Goal: Task Accomplishment & Management: Use online tool/utility

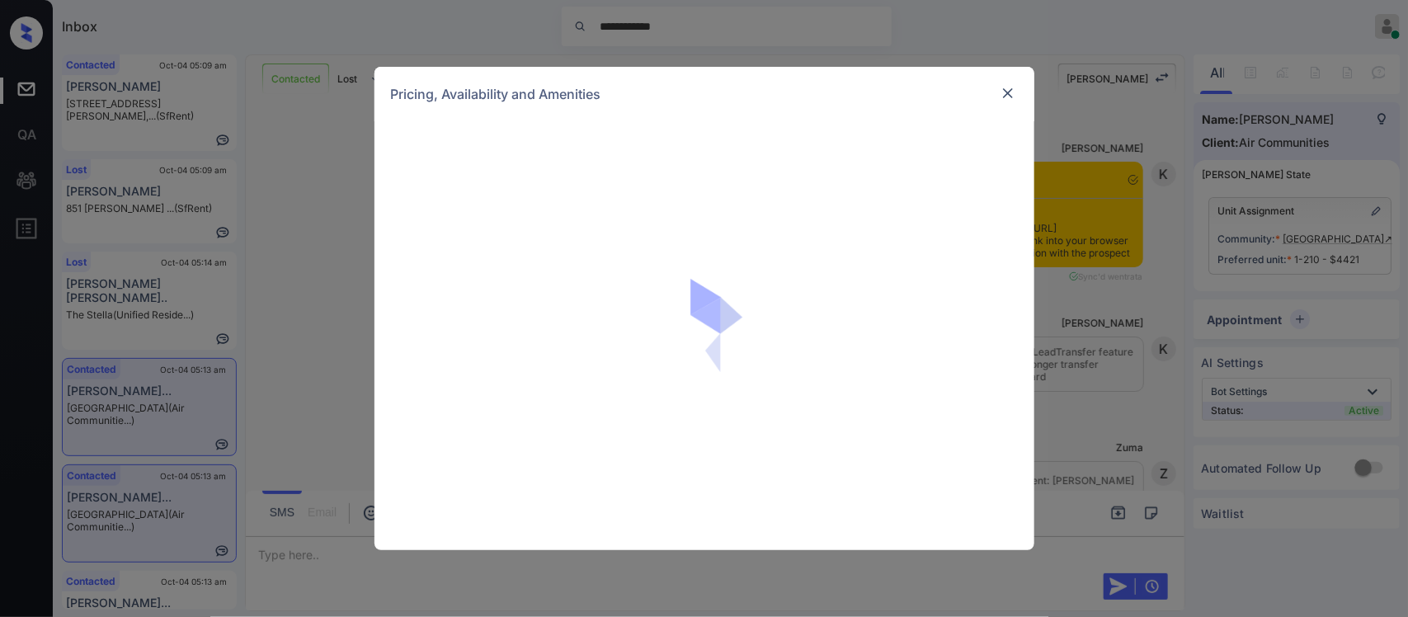
scroll to position [591, 0]
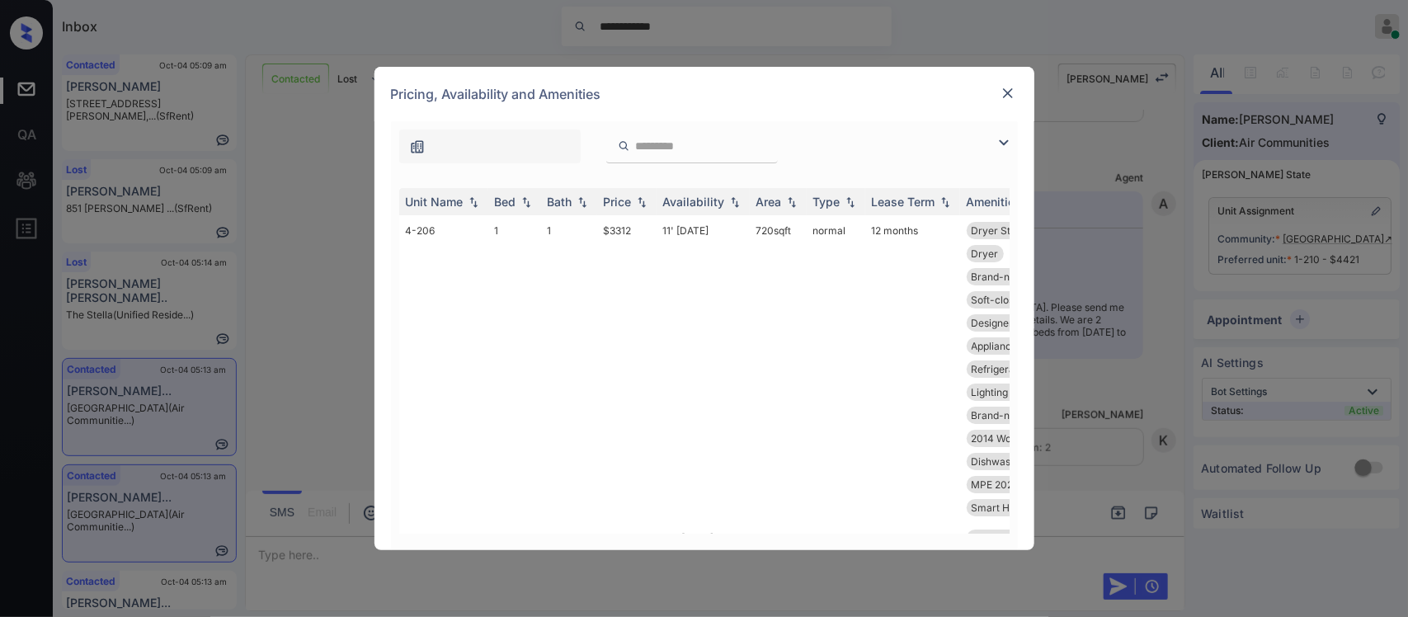
click at [625, 206] on div "Price" at bounding box center [618, 202] width 28 height 14
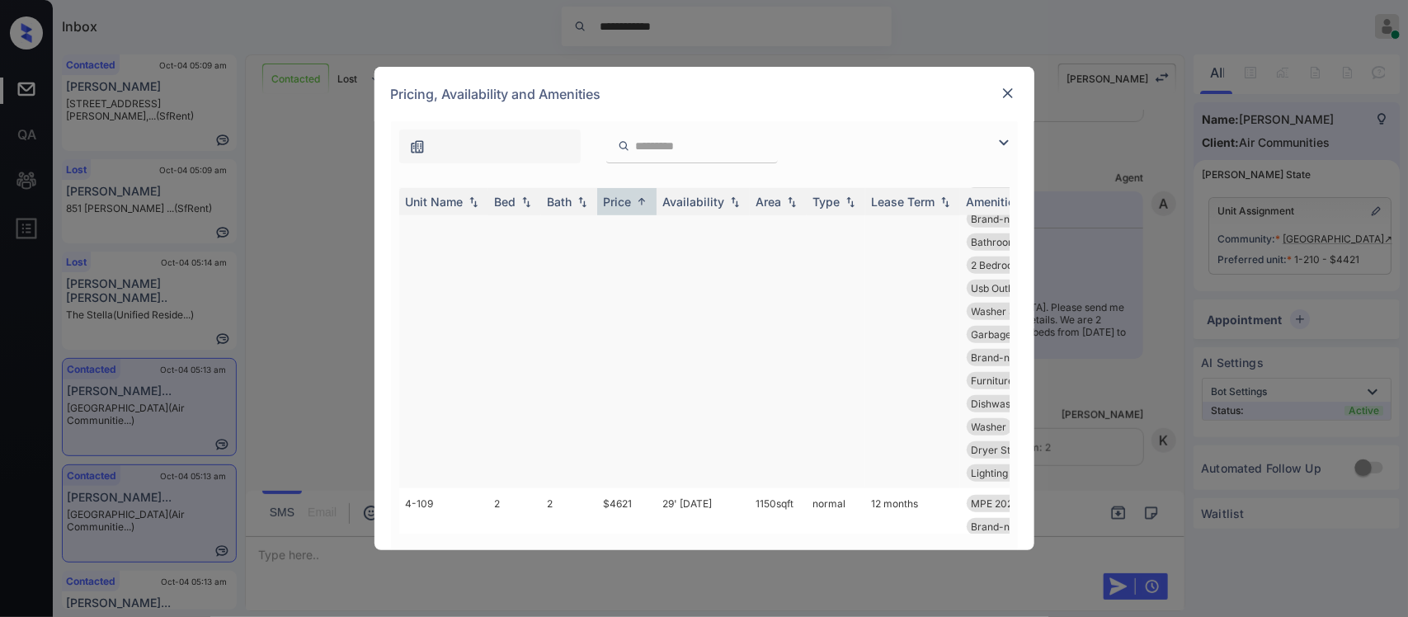
click at [661, 298] on td "27' Nov 25" at bounding box center [703, 311] width 93 height 354
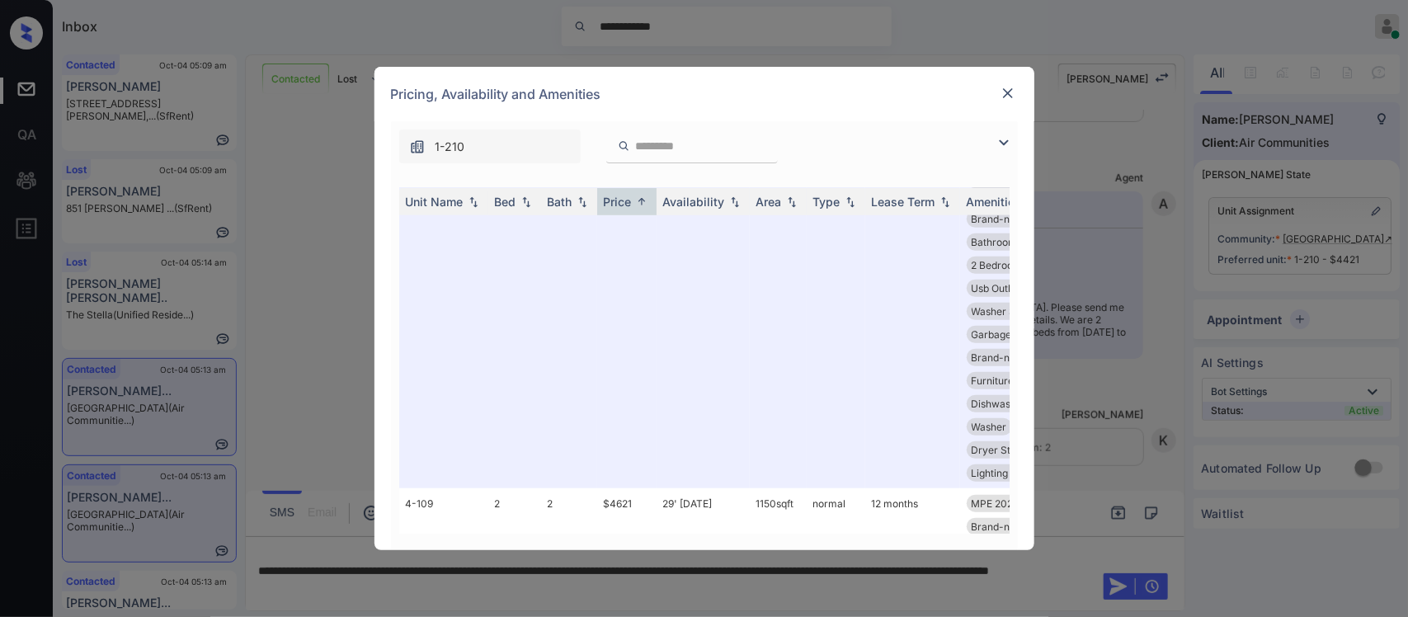
scroll to position [6477, 0]
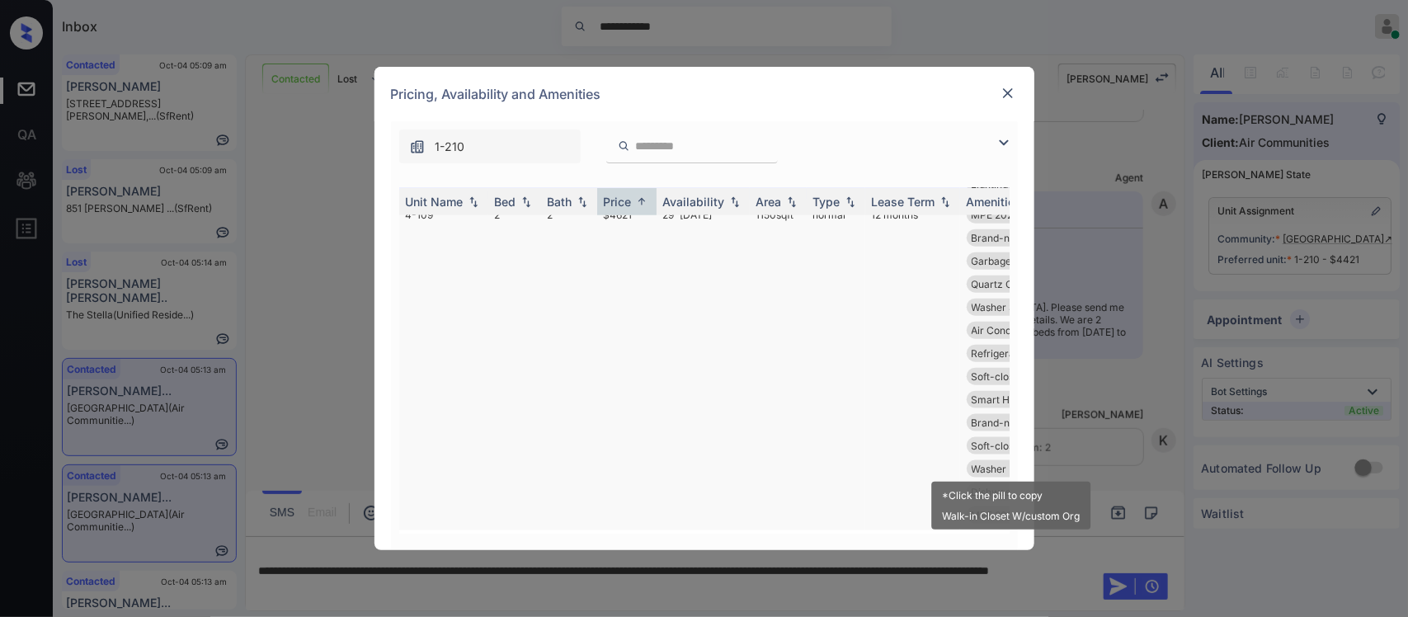
click at [972, 383] on span "Soft-close Cabi..." at bounding box center [1012, 376] width 80 height 12
click at [889, 440] on td "12 months" at bounding box center [912, 365] width 95 height 331
click at [855, 336] on td "normal" at bounding box center [836, 365] width 59 height 331
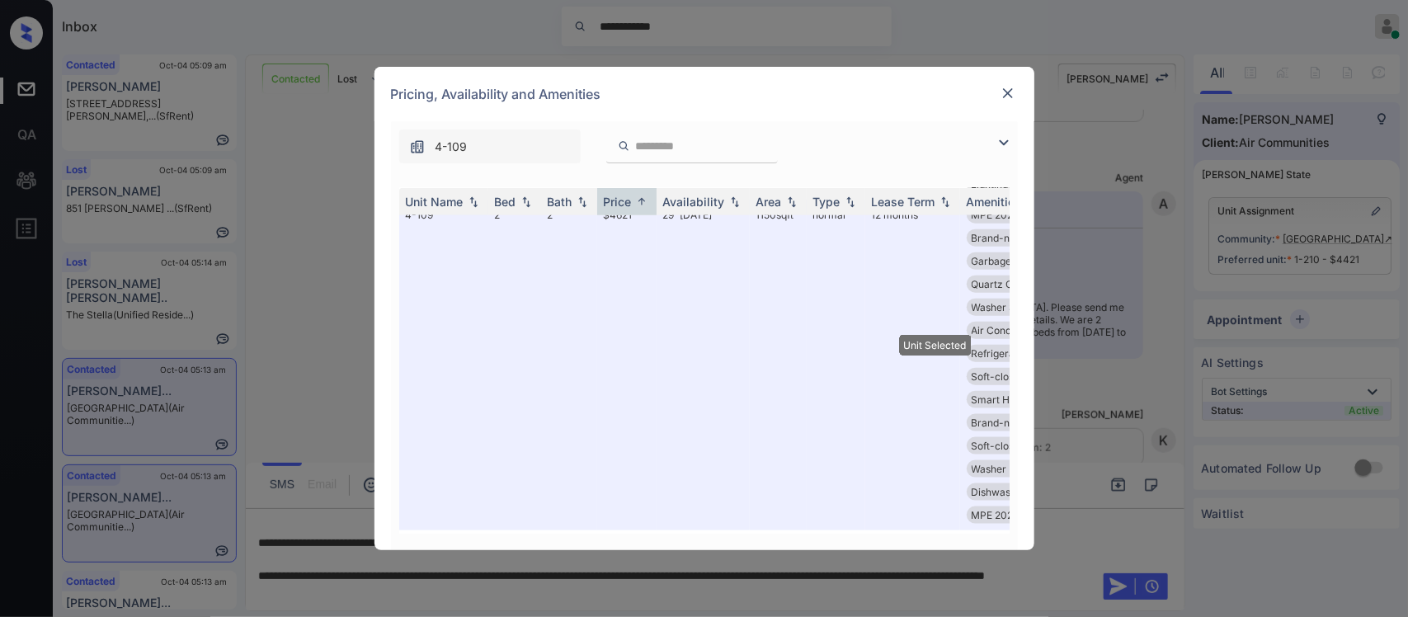
click at [1013, 92] on img at bounding box center [1008, 93] width 16 height 16
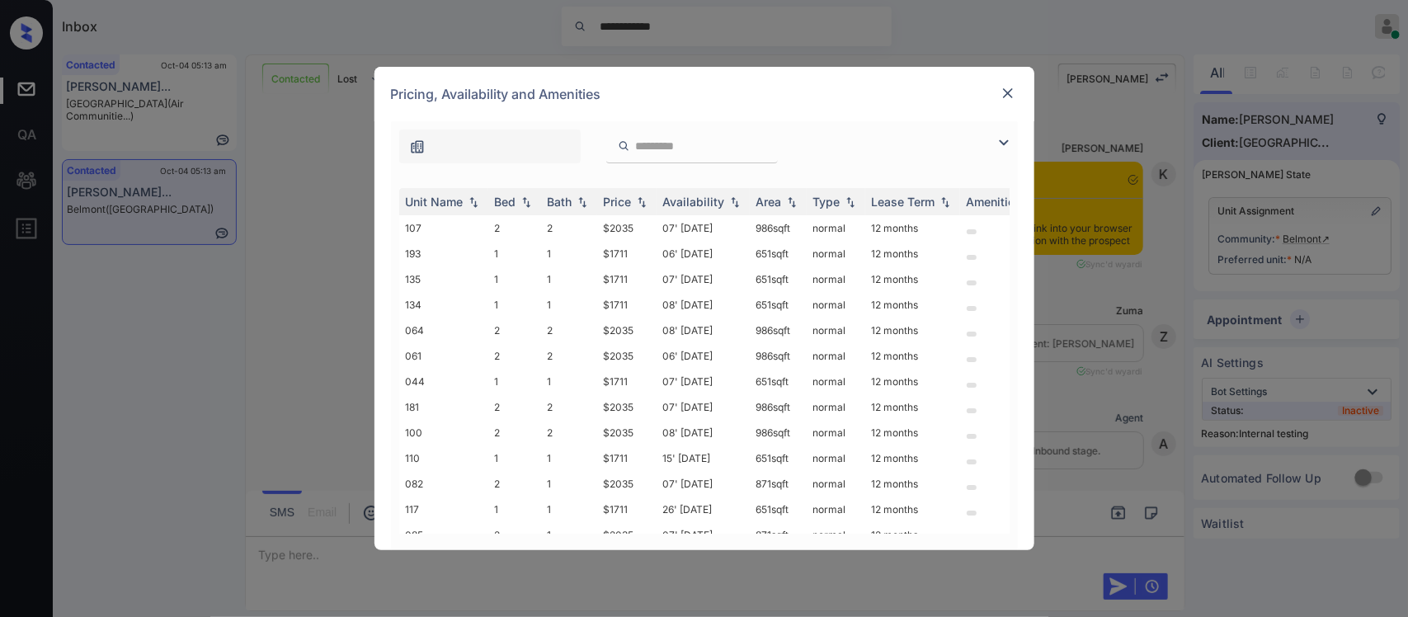
scroll to position [3239, 0]
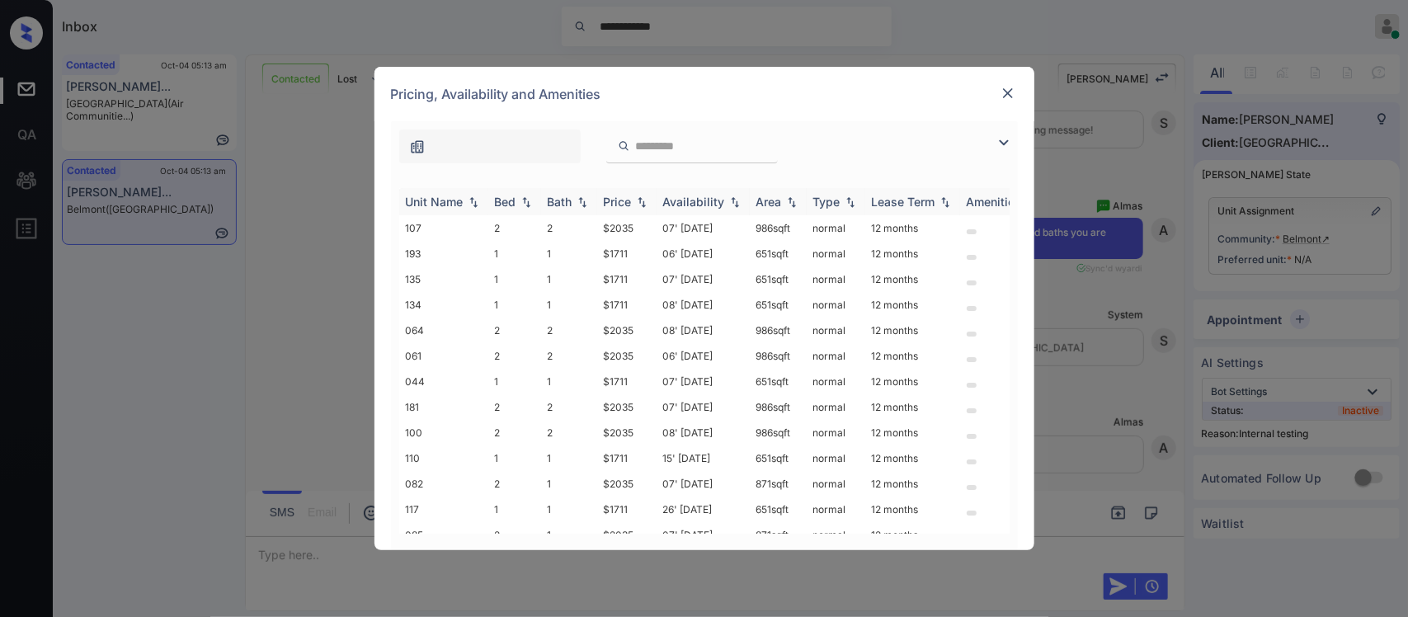
click at [640, 209] on div "Price" at bounding box center [627, 202] width 46 height 14
click at [645, 384] on td "$2035" at bounding box center [626, 382] width 59 height 26
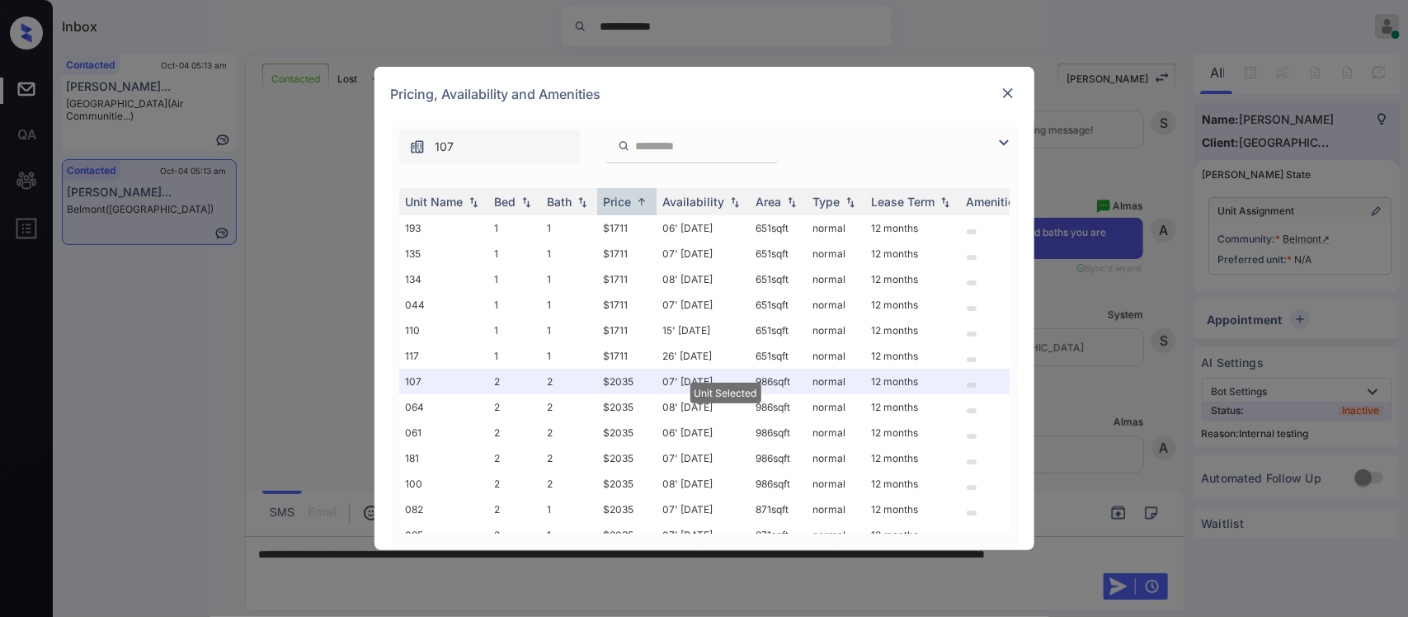
click at [1005, 93] on img at bounding box center [1008, 93] width 16 height 16
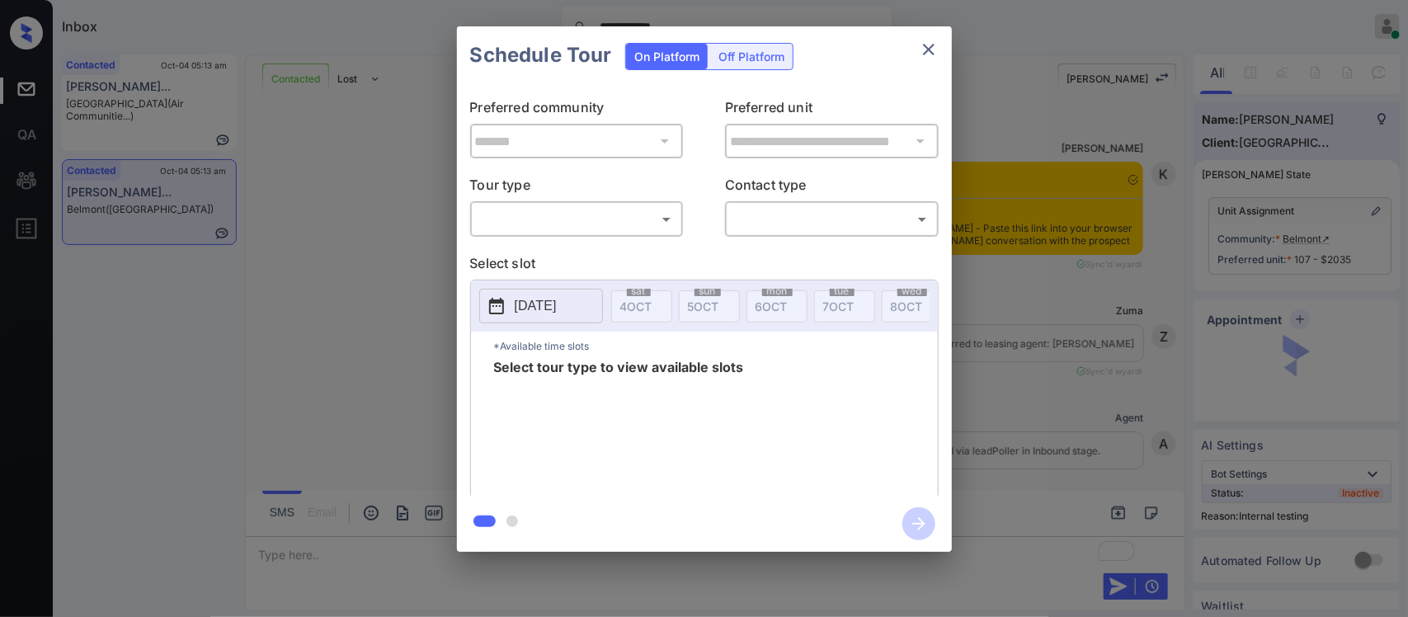
scroll to position [1557, 0]
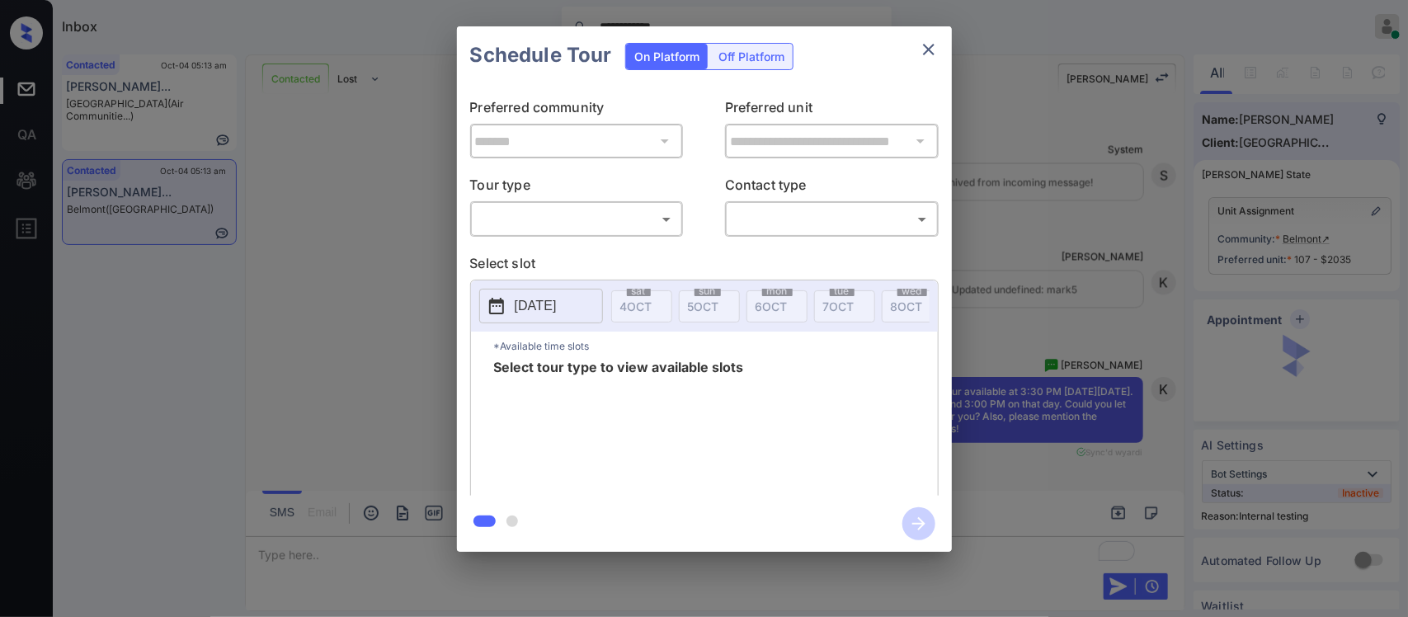
click at [665, 213] on body "**********" at bounding box center [704, 308] width 1408 height 617
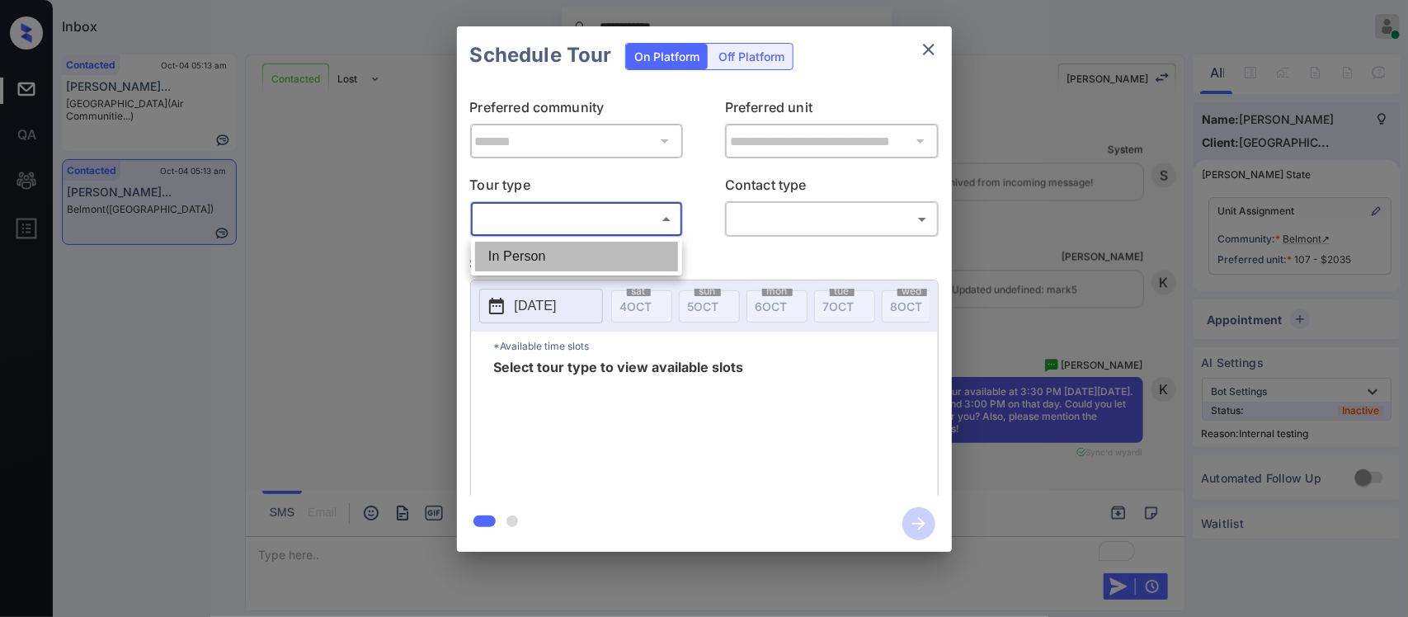
click at [641, 266] on li "In Person" at bounding box center [576, 257] width 203 height 30
type input "********"
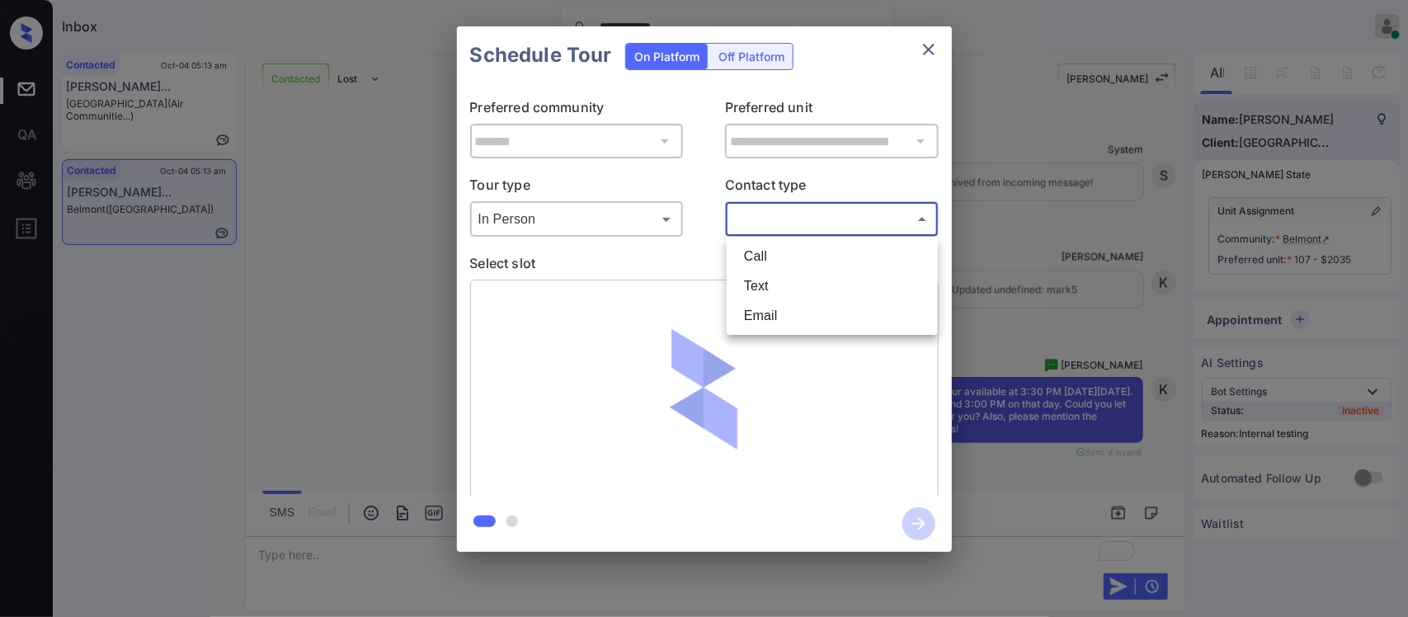
click at [798, 231] on body "**********" at bounding box center [704, 308] width 1408 height 617
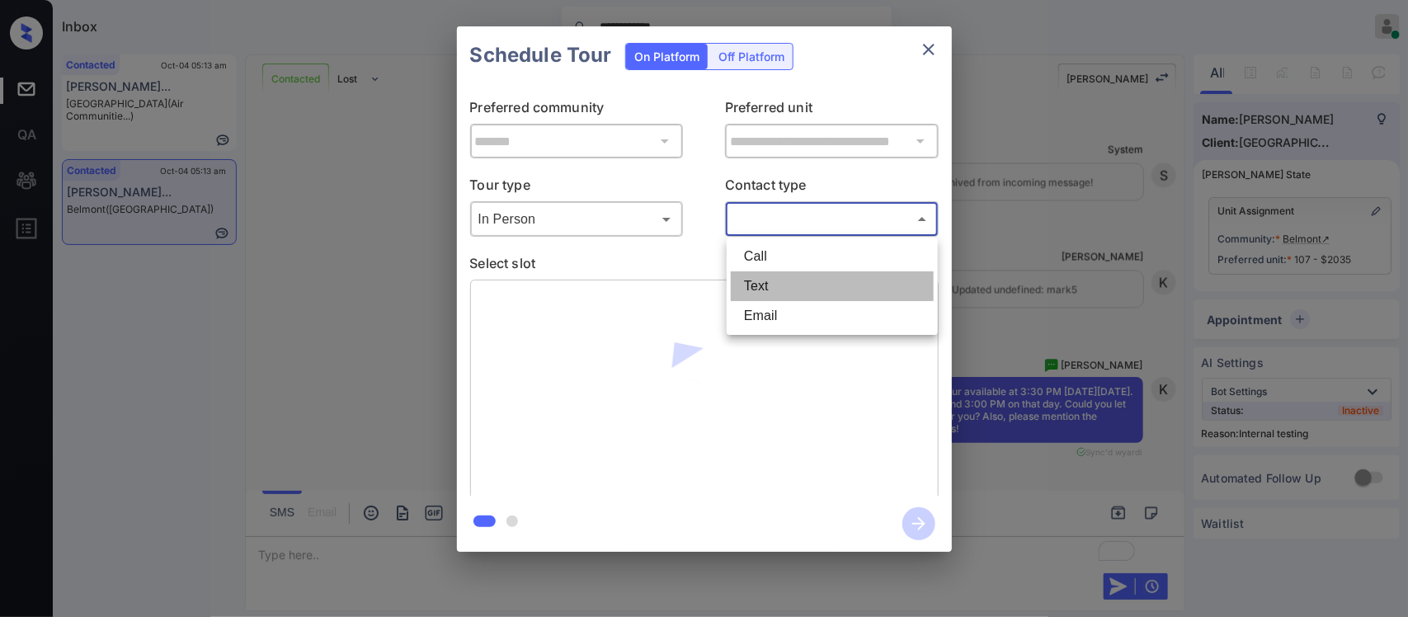
click at [780, 275] on li "Text" at bounding box center [832, 286] width 203 height 30
type input "****"
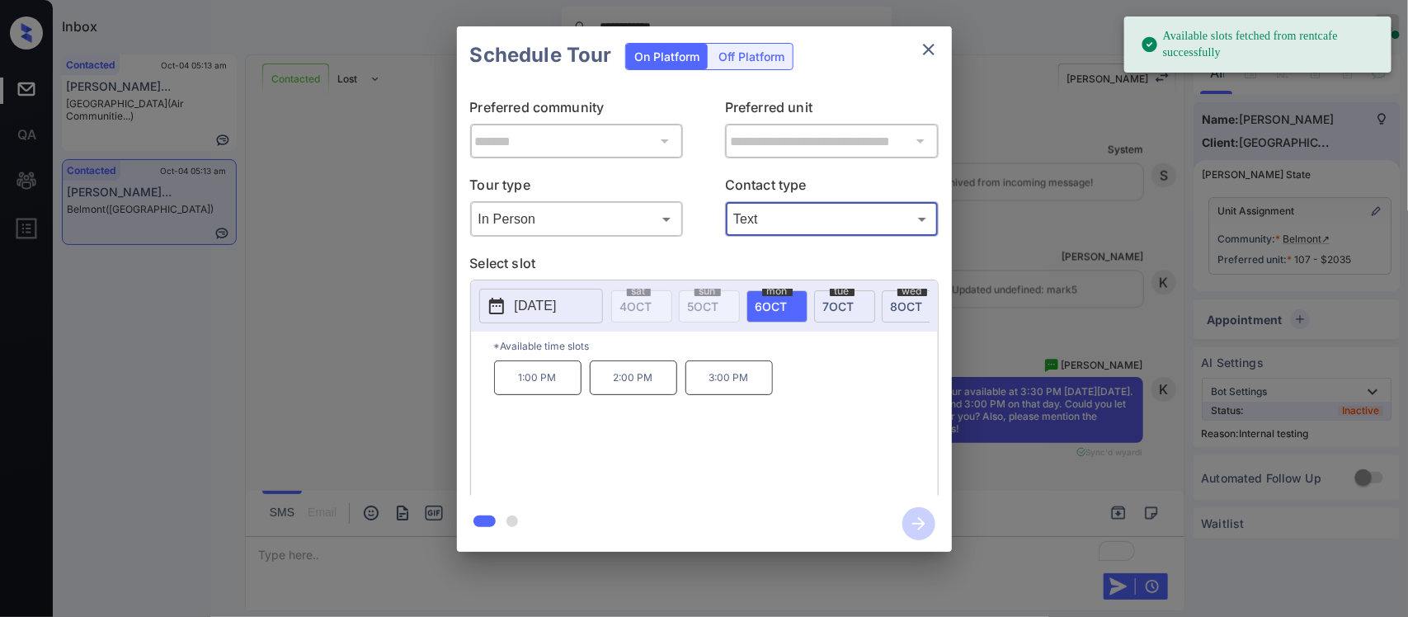
click at [784, 305] on span "[DATE]" at bounding box center [772, 306] width 32 height 14
click at [631, 389] on p "2:00 PM" at bounding box center [633, 377] width 87 height 35
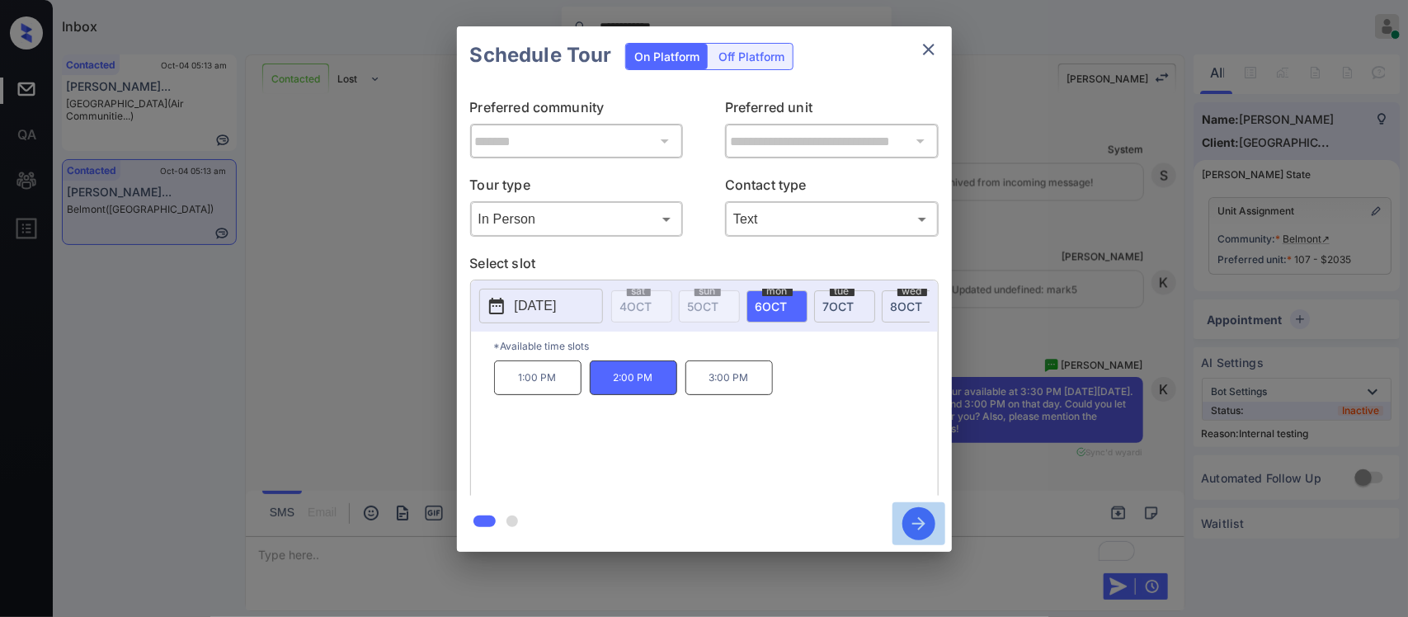
click at [920, 530] on icon "button" at bounding box center [918, 523] width 33 height 33
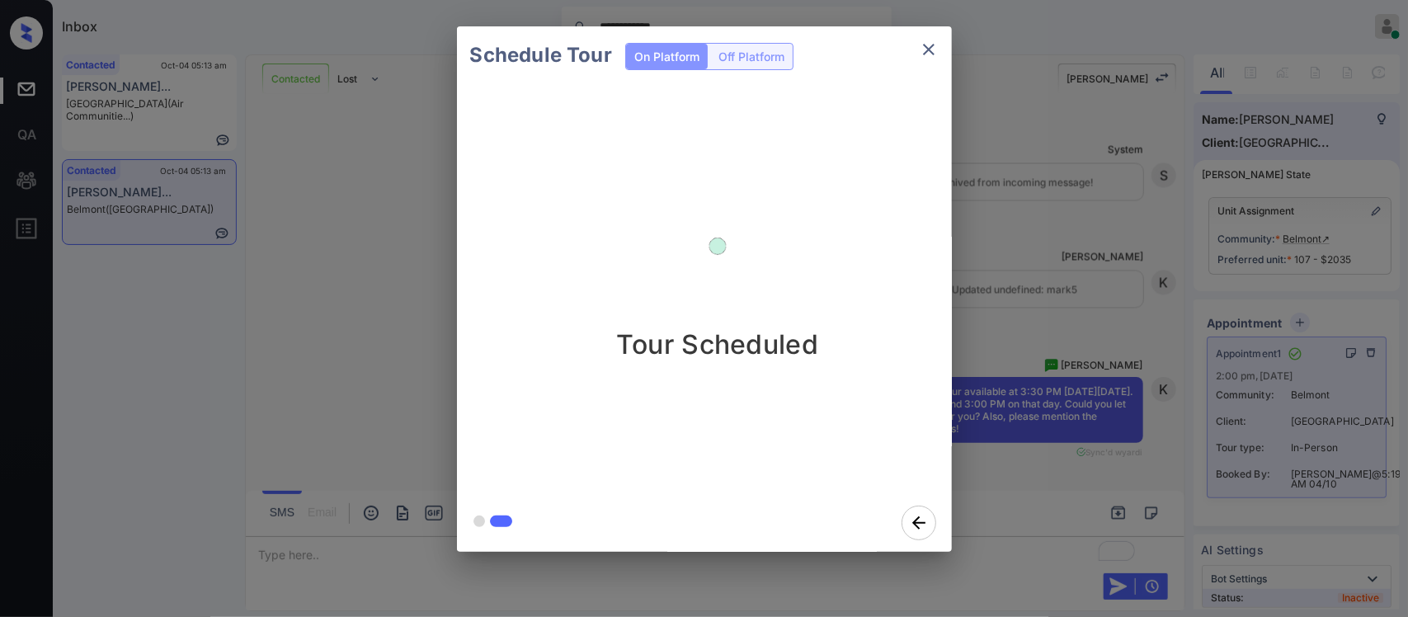
click at [1114, 390] on div "Schedule Tour On Platform Off Platform Tour Scheduled" at bounding box center [704, 289] width 1408 height 578
